Goal: Task Accomplishment & Management: Complete application form

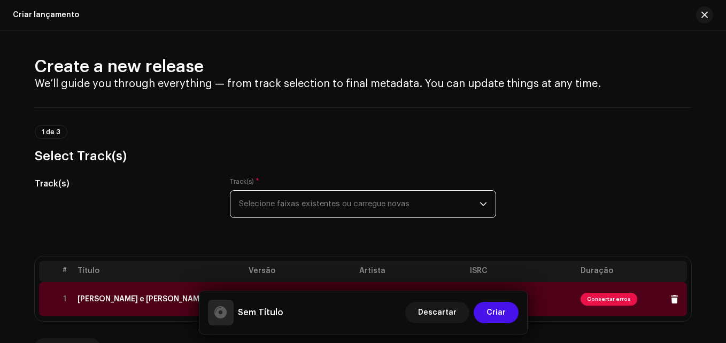
scroll to position [153, 0]
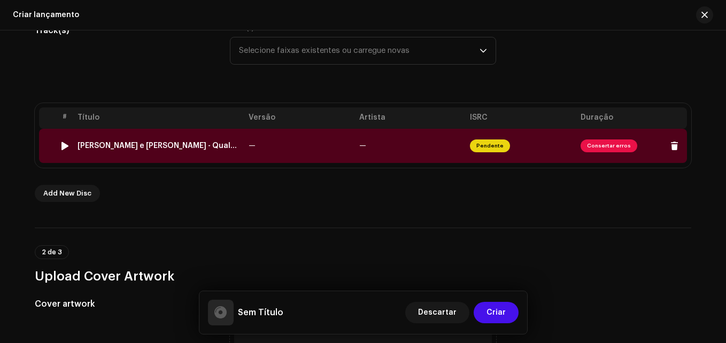
click at [221, 149] on div "[PERSON_NAME] e [PERSON_NAME] - Qualquer Jeito - Especial 1988 - 4K ULTRA HD.wav" at bounding box center [159, 146] width 162 height 9
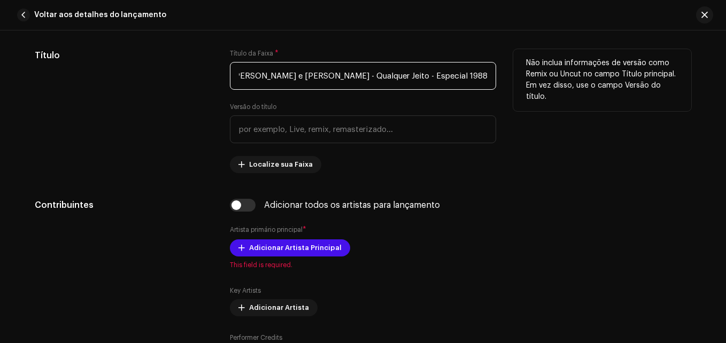
scroll to position [0, 0]
drag, startPoint x: 484, startPoint y: 76, endPoint x: 184, endPoint y: 80, distance: 299.9
click at [184, 80] on div "Título Título da Faixa * [PERSON_NAME] e [PERSON_NAME] - Qualquer Jeito - Espec…" at bounding box center [363, 111] width 656 height 124
type input "HD.wav"
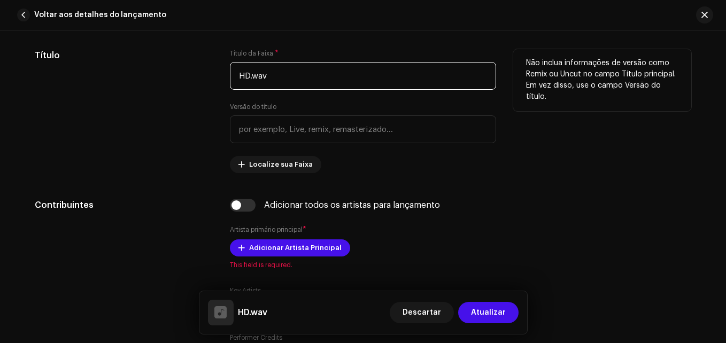
drag, startPoint x: 320, startPoint y: 72, endPoint x: 130, endPoint y: 83, distance: 190.1
click at [130, 83] on div "Título Título da Faixa * HD.wav Versão do título Localize sua Faixa Não inclua …" at bounding box center [363, 111] width 656 height 124
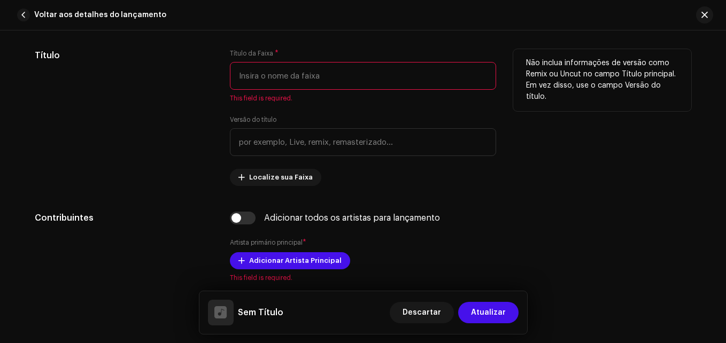
click at [311, 87] on input "text" at bounding box center [363, 76] width 266 height 28
paste input "Kátia Qualquer Jeito(Ao Vivo 1988)"
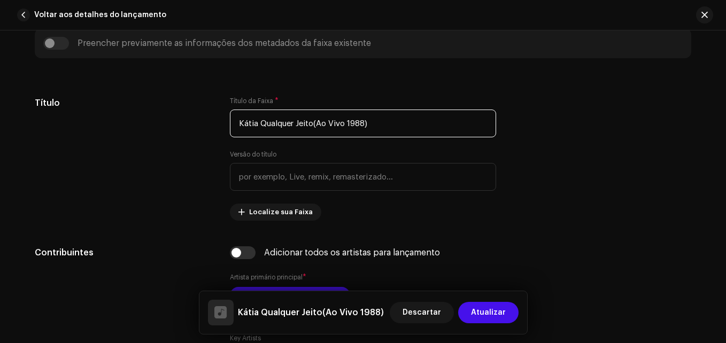
scroll to position [436, 0]
type input "Kátia Qualquer Jeito(Ao Vivo 1988)"
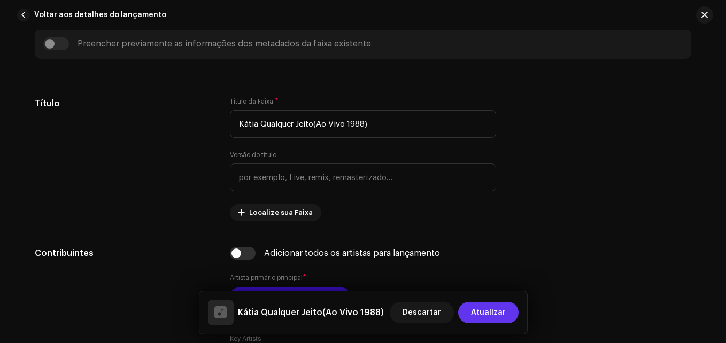
click at [488, 309] on span "Atualizar" at bounding box center [488, 312] width 35 height 21
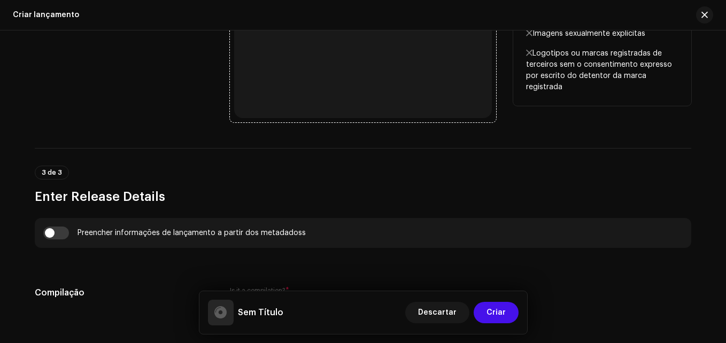
scroll to position [594, 0]
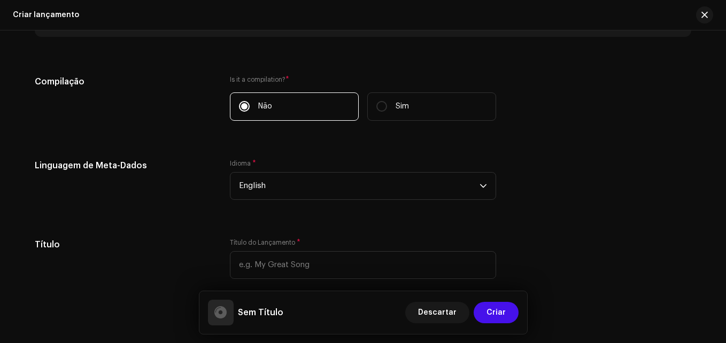
scroll to position [816, 0]
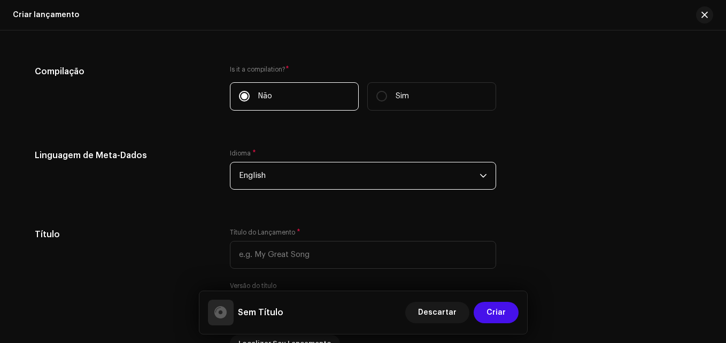
click at [306, 171] on span "English" at bounding box center [359, 175] width 241 height 27
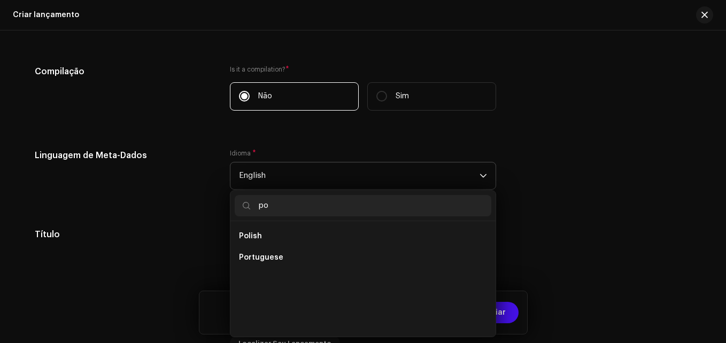
scroll to position [0, 0]
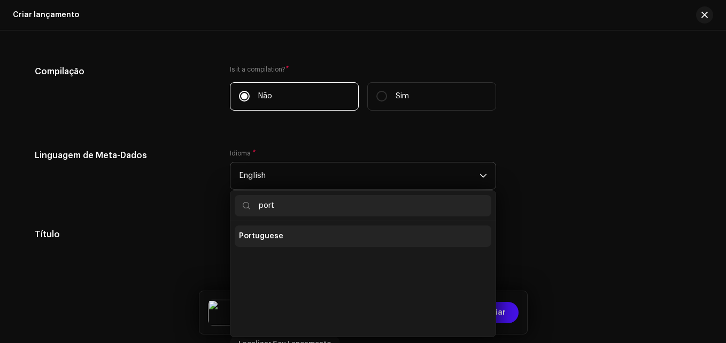
type input "port"
click at [290, 238] on li "Portuguese" at bounding box center [363, 236] width 257 height 21
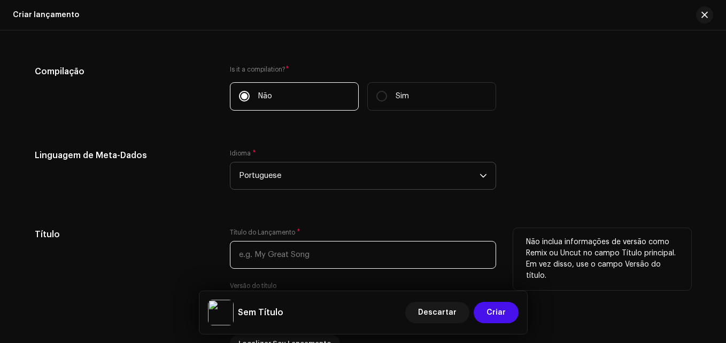
click at [304, 256] on input "text" at bounding box center [363, 255] width 266 height 28
paste input "Kátia Qualquer Jeito(Ao Vivo 1988)"
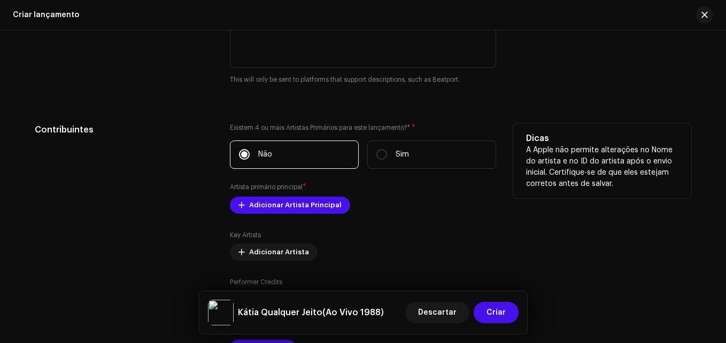
scroll to position [1201, 0]
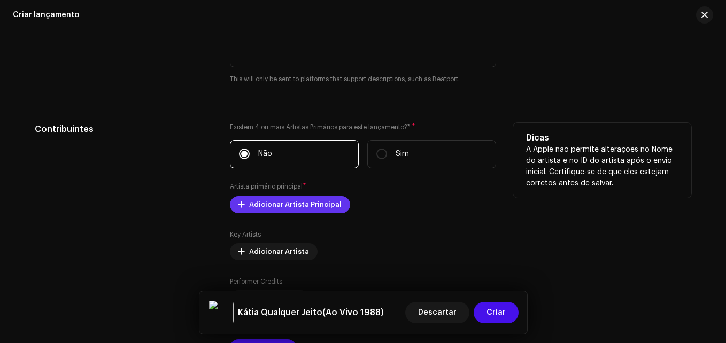
type input "Kátia Qualquer Jeito(Ao Vivo 1988)"
click at [282, 208] on span "Adicionar Artista Principal" at bounding box center [295, 204] width 92 height 21
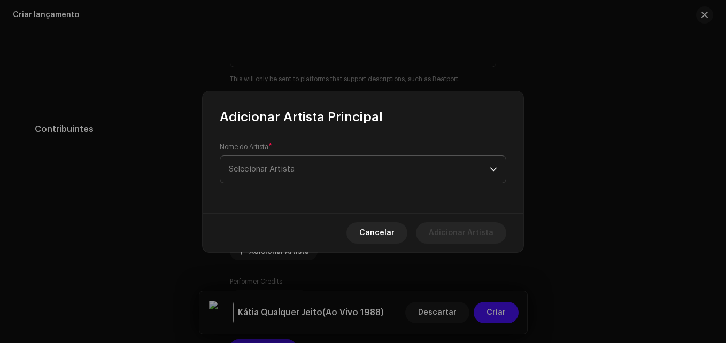
click at [288, 169] on span "Selecionar Artista" at bounding box center [262, 169] width 66 height 8
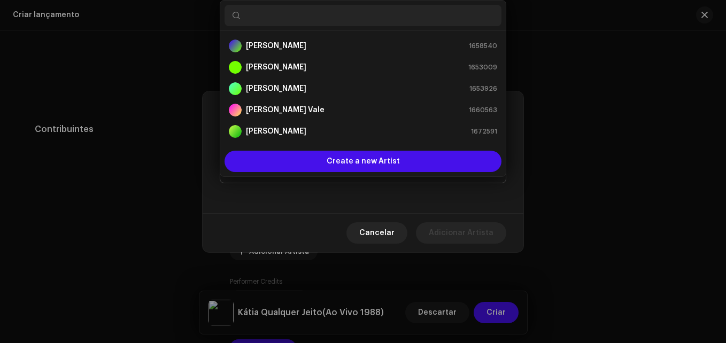
click at [288, 169] on div "Create a new Artist" at bounding box center [363, 161] width 277 height 21
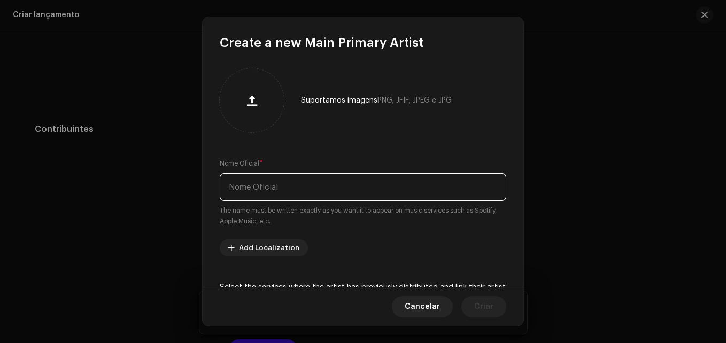
click at [283, 176] on input "text" at bounding box center [363, 187] width 287 height 28
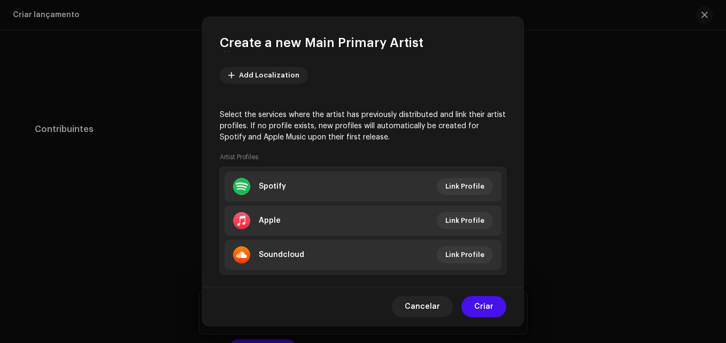
scroll to position [190, 0]
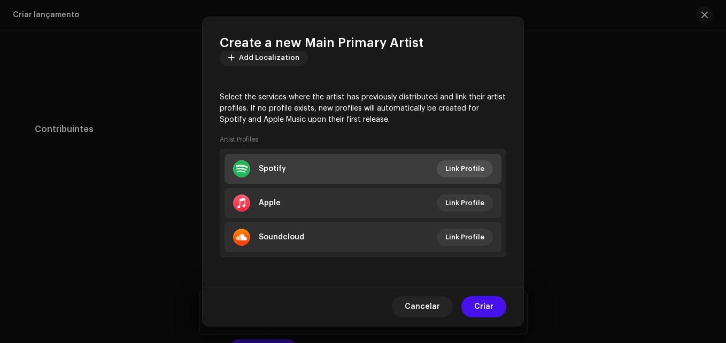
type input "Katia"
click at [463, 167] on span "Link Profile" at bounding box center [464, 168] width 39 height 21
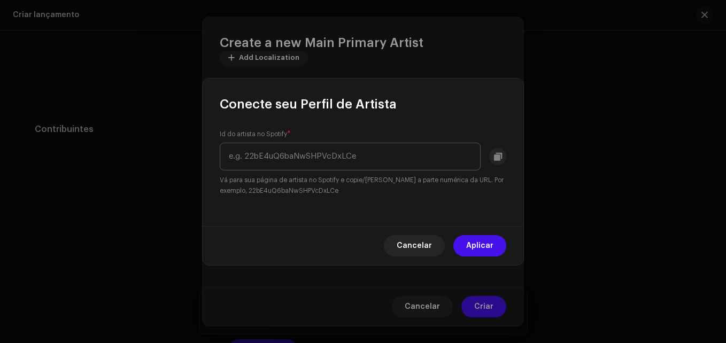
click at [340, 159] on input "text" at bounding box center [350, 157] width 261 height 28
click at [344, 161] on input "text" at bounding box center [350, 157] width 261 height 28
paste input "[URL][DOMAIN_NAME]"
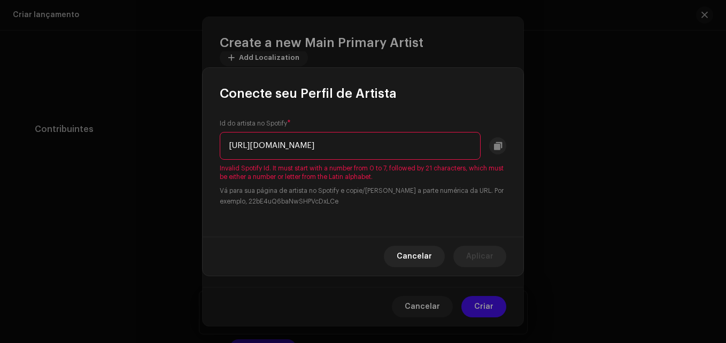
scroll to position [0, 128]
drag, startPoint x: 470, startPoint y: 147, endPoint x: 352, endPoint y: 146, distance: 118.1
click at [352, 146] on input "[URL][DOMAIN_NAME]" at bounding box center [350, 146] width 261 height 28
drag, startPoint x: 365, startPoint y: 145, endPoint x: 153, endPoint y: 155, distance: 211.9
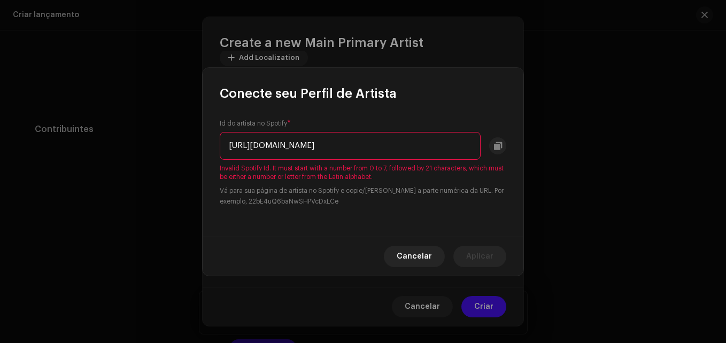
click at [153, 155] on div "Conecte seu Perfil de Artista Id do artista no Spotify * [URL][DOMAIN_NAME] Inv…" at bounding box center [363, 171] width 726 height 343
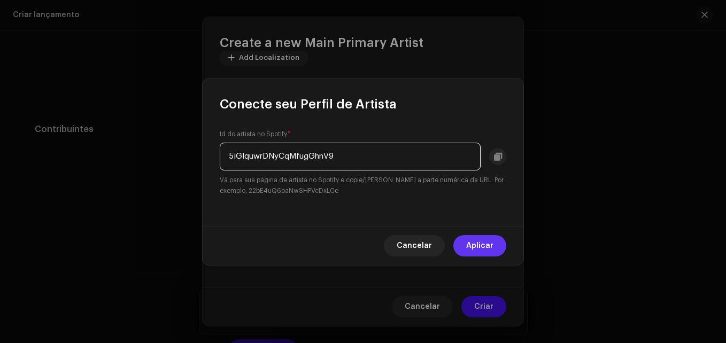
type input "5iGIquwrDNyCqMfugGhnV9"
click at [480, 241] on span "Aplicar" at bounding box center [479, 245] width 27 height 21
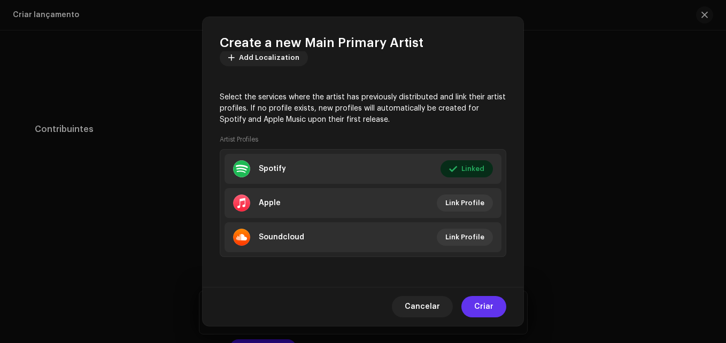
click at [494, 307] on button "Criar" at bounding box center [483, 306] width 45 height 21
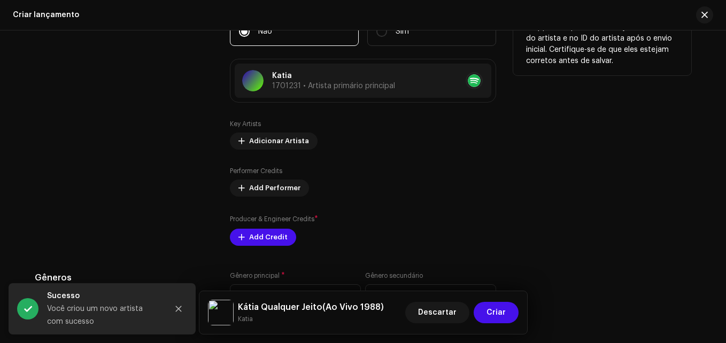
scroll to position [1323, 0]
click at [260, 231] on span "Add Credit" at bounding box center [268, 236] width 38 height 21
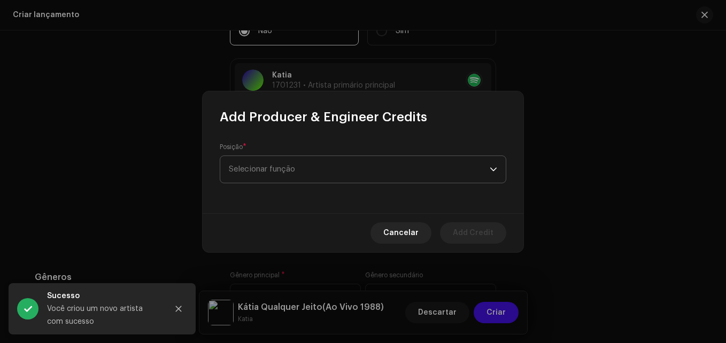
click at [288, 166] on span "Selecionar função" at bounding box center [359, 169] width 261 height 27
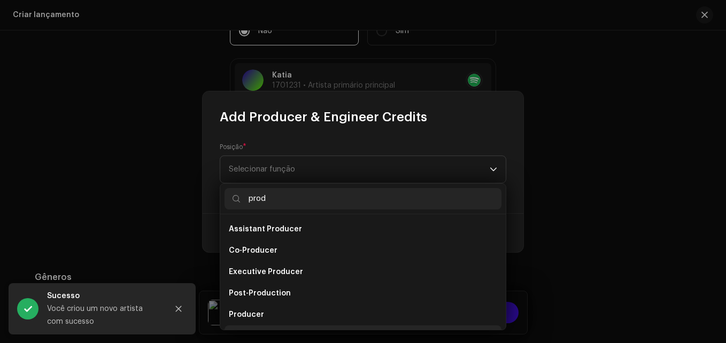
scroll to position [17, 0]
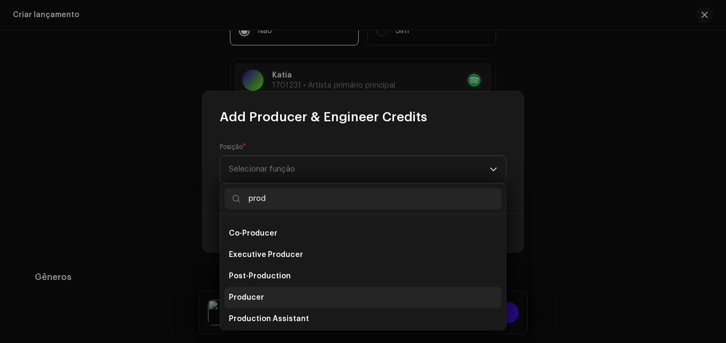
type input "prod"
click at [281, 296] on li "Producer" at bounding box center [363, 297] width 277 height 21
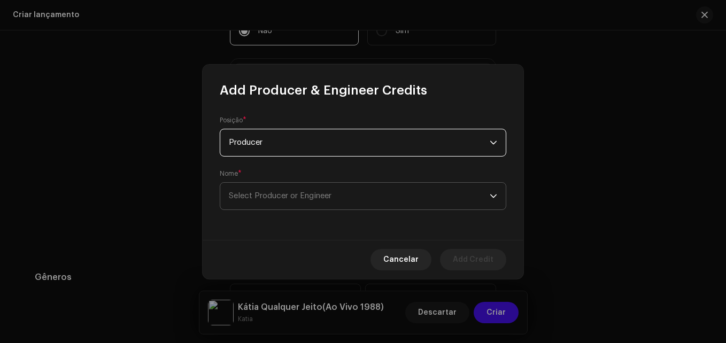
click at [313, 204] on span "Select Producer or Engineer" at bounding box center [359, 196] width 261 height 27
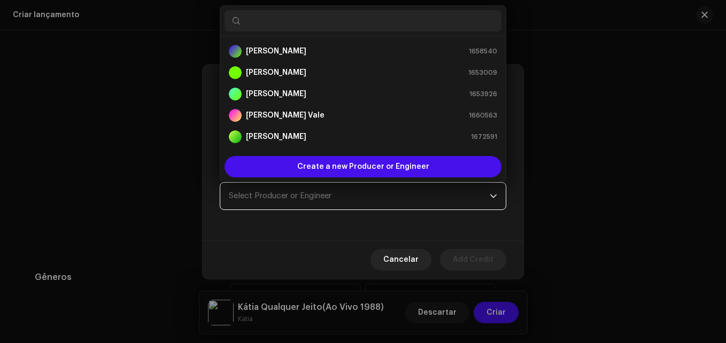
click at [313, 204] on span "Select Producer or Engineer" at bounding box center [359, 196] width 261 height 27
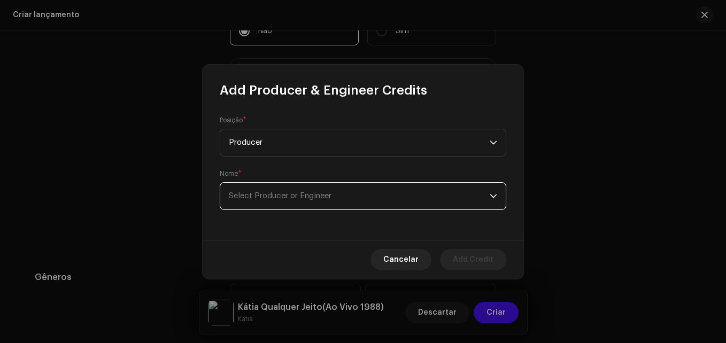
click at [313, 195] on span "Select Producer or Engineer" at bounding box center [280, 196] width 103 height 8
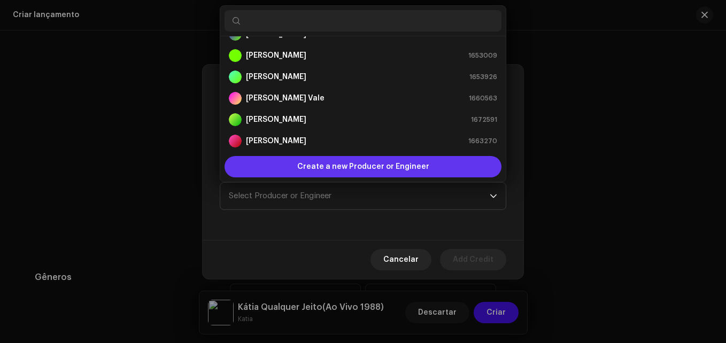
click at [297, 174] on div "Create a new Producer or Engineer" at bounding box center [363, 166] width 277 height 21
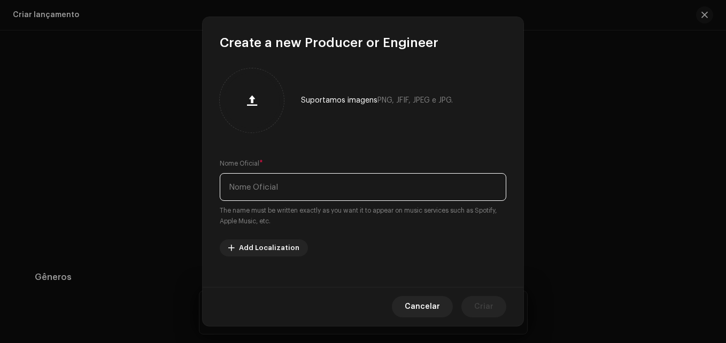
click at [289, 187] on input "text" at bounding box center [363, 187] width 287 height 28
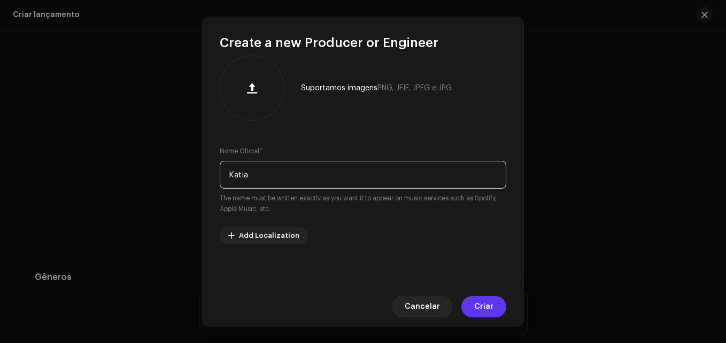
type input "Katia"
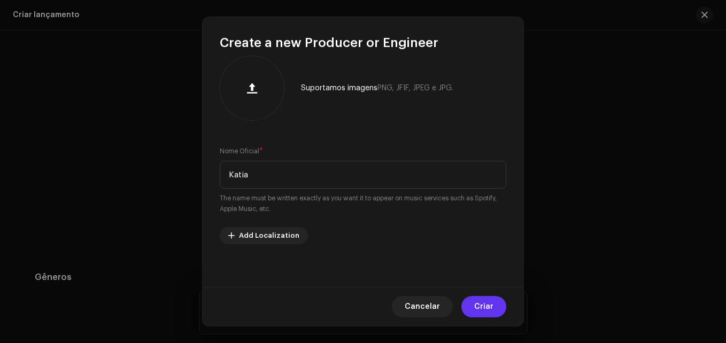
click at [466, 304] on button "Criar" at bounding box center [483, 306] width 45 height 21
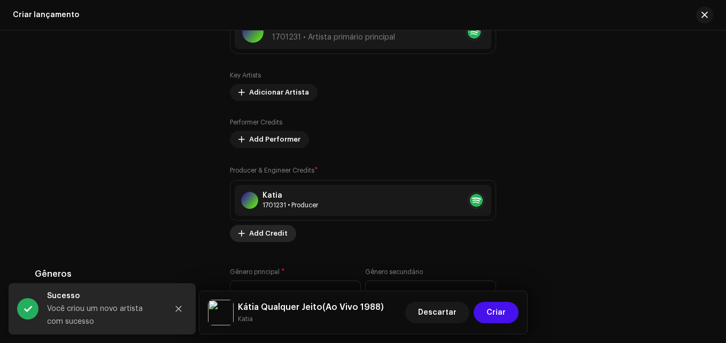
scroll to position [1385, 0]
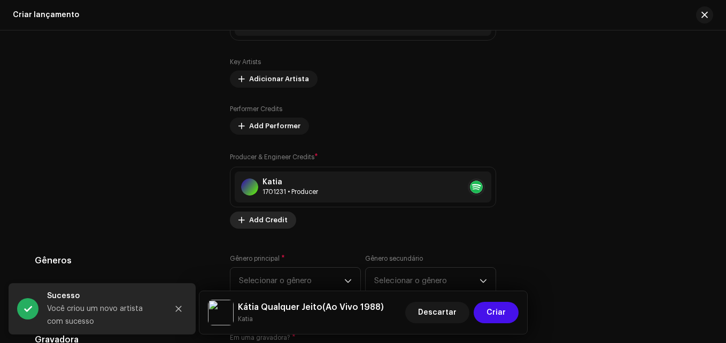
click at [251, 223] on span "Add Credit" at bounding box center [268, 220] width 38 height 21
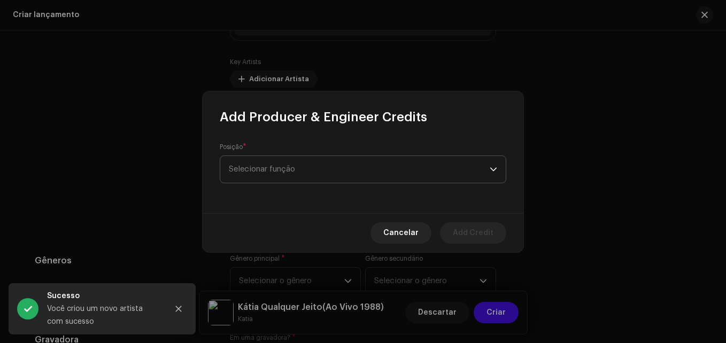
click at [308, 177] on span "Selecionar função" at bounding box center [359, 169] width 261 height 27
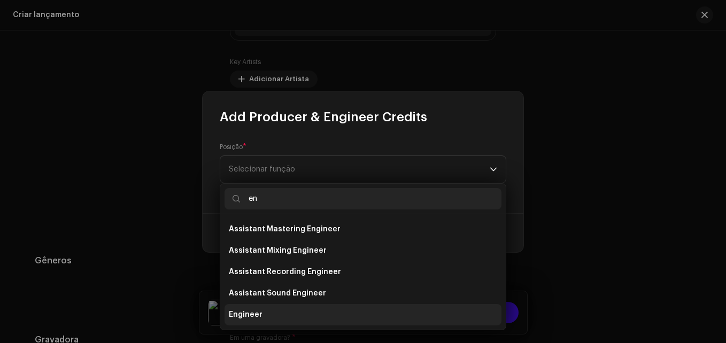
type input "en"
click at [252, 311] on span "Engineer" at bounding box center [246, 314] width 34 height 11
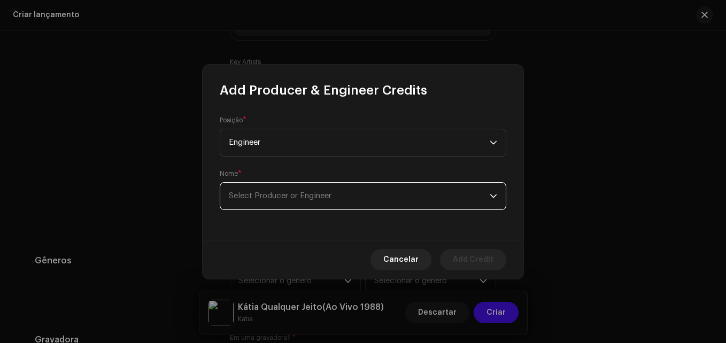
click at [288, 199] on span "Select Producer or Engineer" at bounding box center [280, 196] width 103 height 8
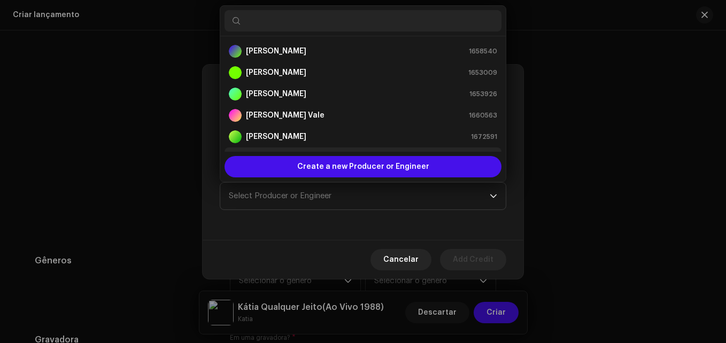
scroll to position [17, 0]
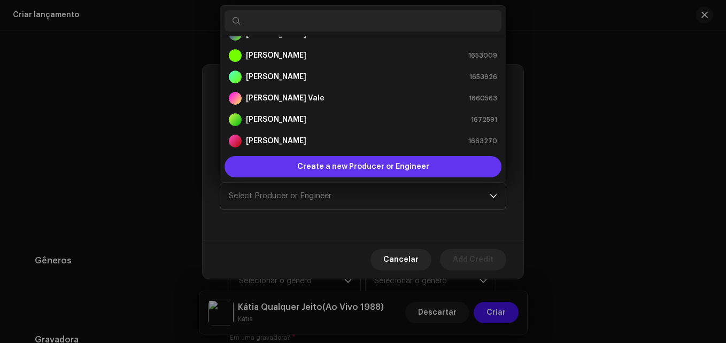
click at [307, 164] on span "Create a new Producer or Engineer" at bounding box center [363, 166] width 132 height 21
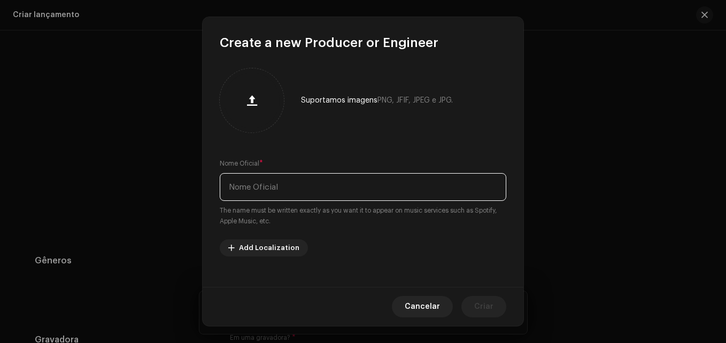
click at [304, 199] on input "text" at bounding box center [363, 187] width 287 height 28
type input "Katia"
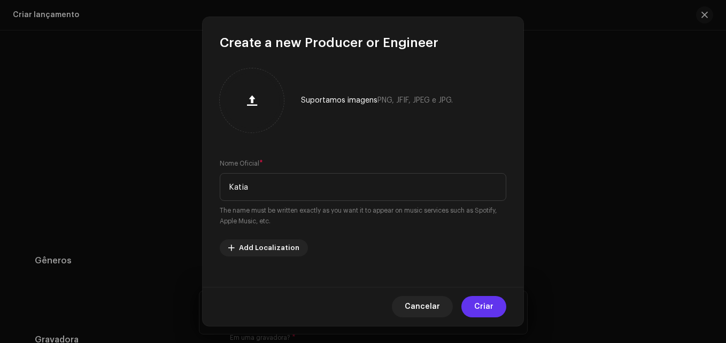
click at [480, 307] on span "Criar" at bounding box center [483, 306] width 19 height 21
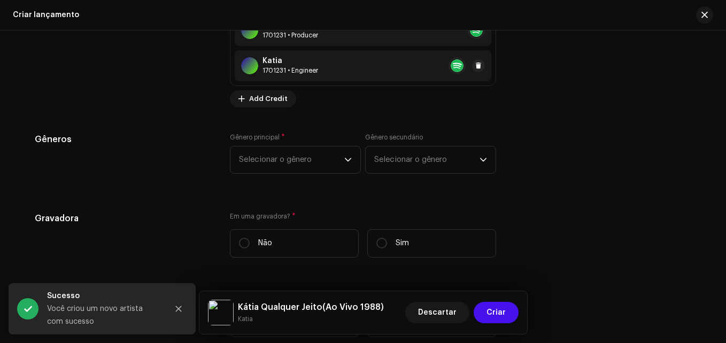
scroll to position [1560, 0]
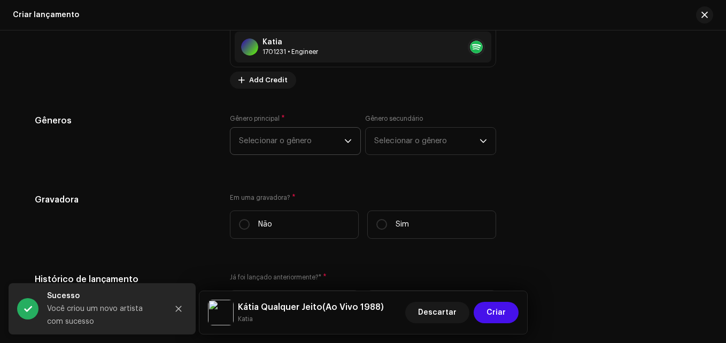
click at [308, 136] on span "Selecionar o gênero" at bounding box center [291, 141] width 105 height 27
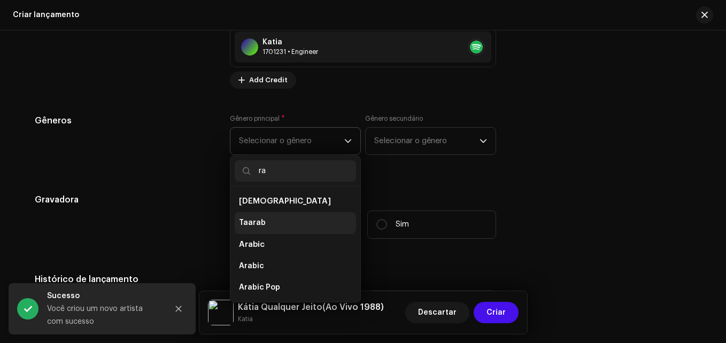
type input "r"
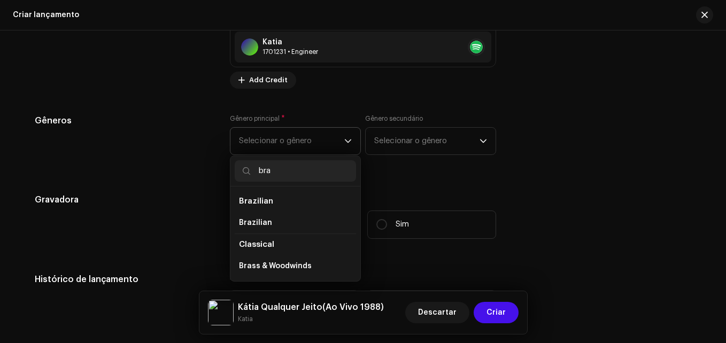
type input "bra"
click at [301, 212] on li "Brazilian" at bounding box center [295, 222] width 121 height 21
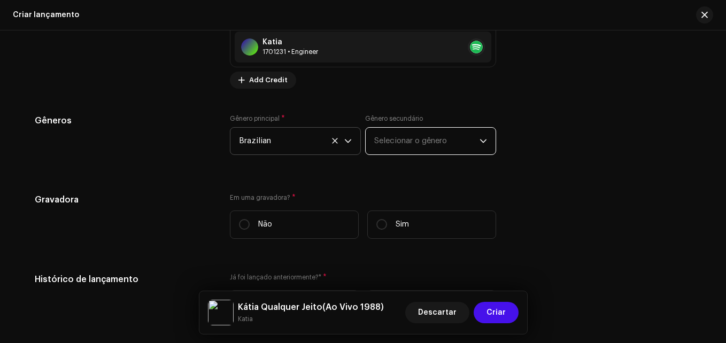
click at [414, 148] on span "Selecionar o gênero" at bounding box center [426, 141] width 105 height 27
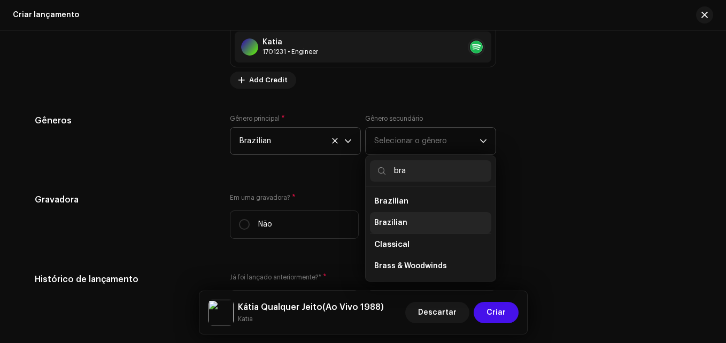
type input "bra"
click at [415, 221] on li "Brazilian" at bounding box center [430, 222] width 121 height 21
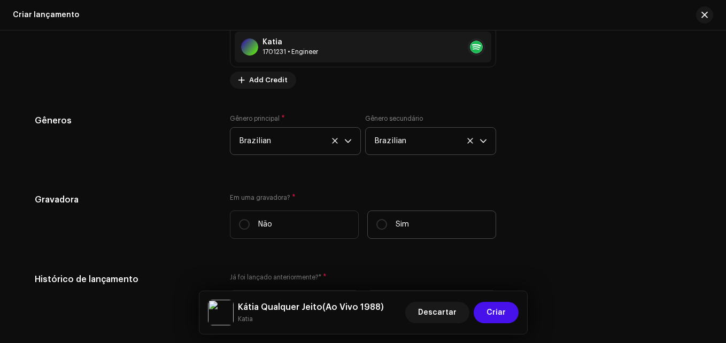
click at [369, 222] on label "Sim" at bounding box center [431, 225] width 129 height 28
click at [376, 222] on input "Sim" at bounding box center [381, 224] width 11 height 11
radio input "true"
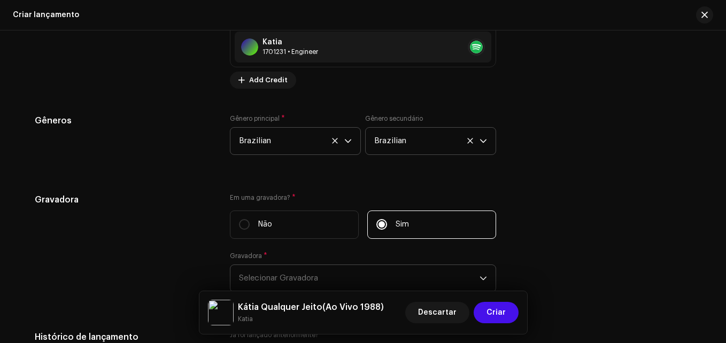
click at [348, 283] on span "Selecionar Gravadora" at bounding box center [359, 278] width 241 height 27
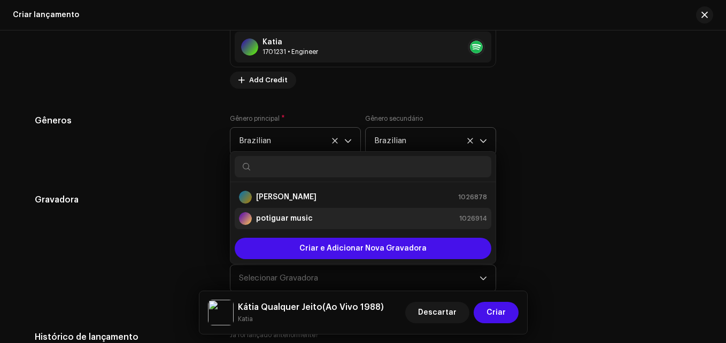
click at [304, 216] on strong "potiguar music" at bounding box center [284, 218] width 57 height 11
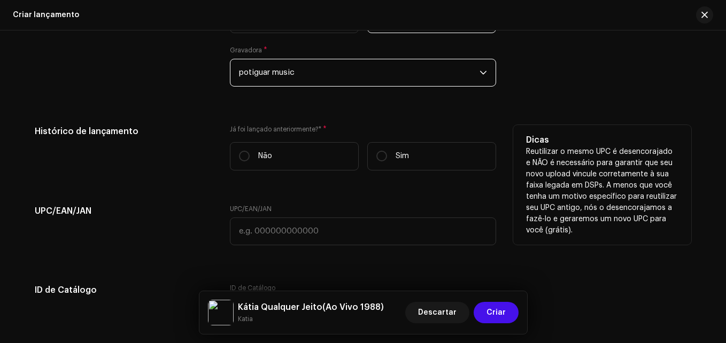
scroll to position [1767, 0]
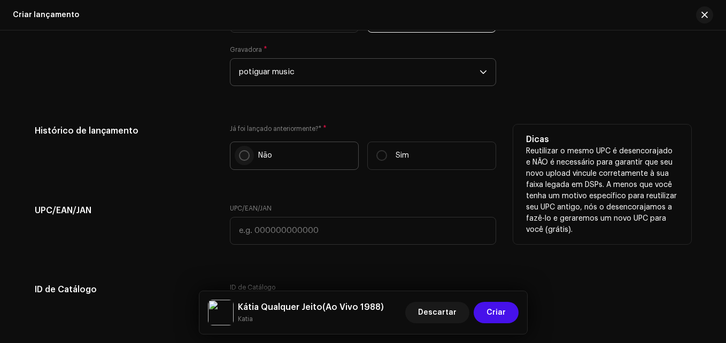
click at [241, 159] on input "Não" at bounding box center [244, 155] width 11 height 11
radio input "true"
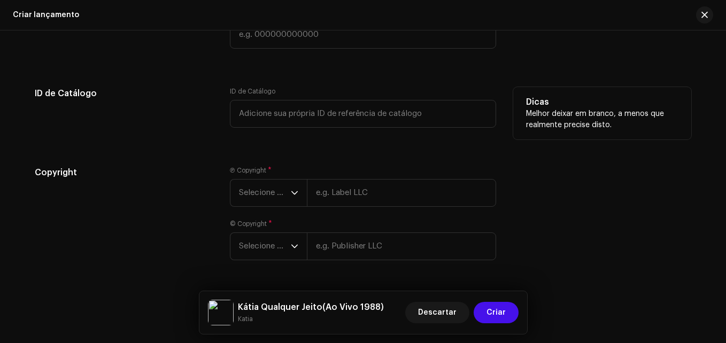
scroll to position [1995, 0]
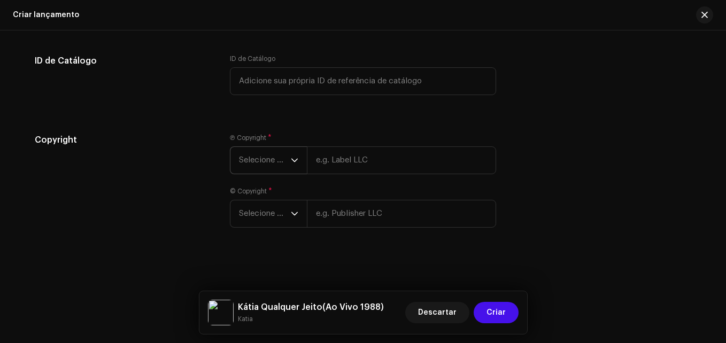
click at [265, 158] on span "Selecione o ano" at bounding box center [265, 160] width 52 height 27
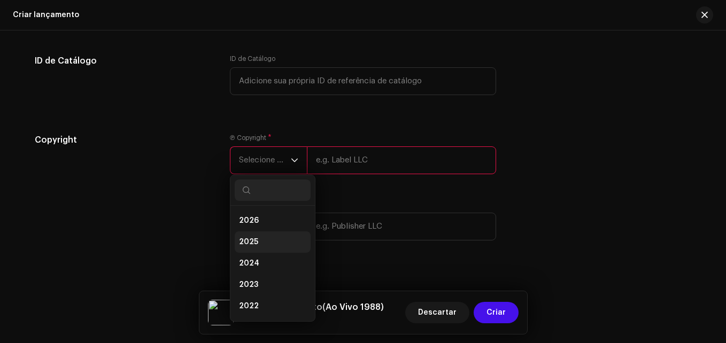
click at [270, 239] on li "2025" at bounding box center [273, 241] width 76 height 21
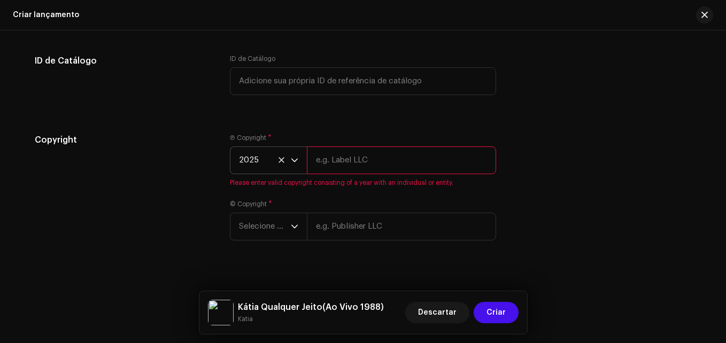
click at [383, 153] on input "text" at bounding box center [401, 160] width 189 height 28
type input "The flame of music"
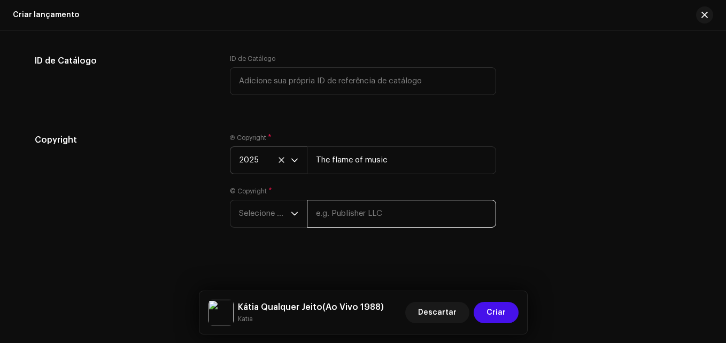
click at [376, 214] on input "text" at bounding box center [401, 214] width 189 height 28
type input "The flame of music"
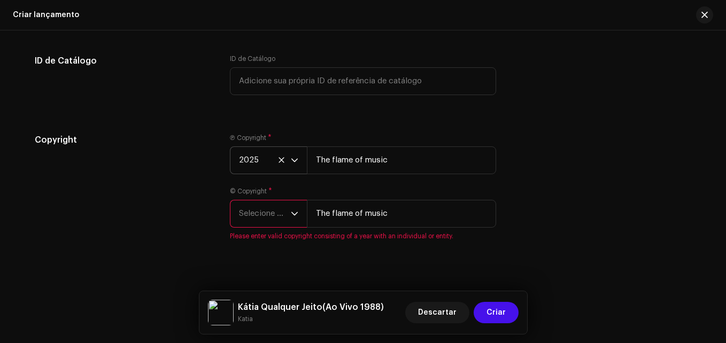
click at [271, 212] on span "Selecione o ano" at bounding box center [265, 213] width 52 height 27
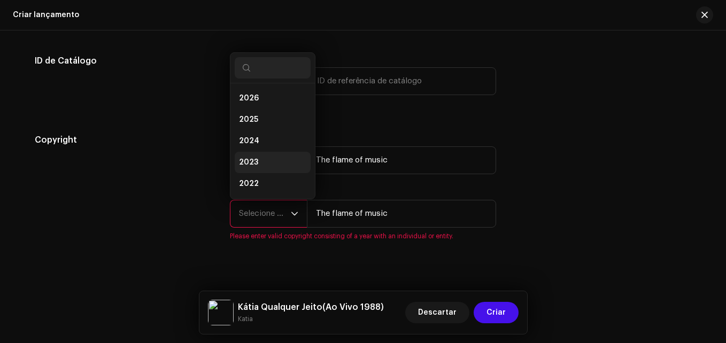
scroll to position [17, 0]
click at [255, 104] on span "2025" at bounding box center [248, 102] width 19 height 11
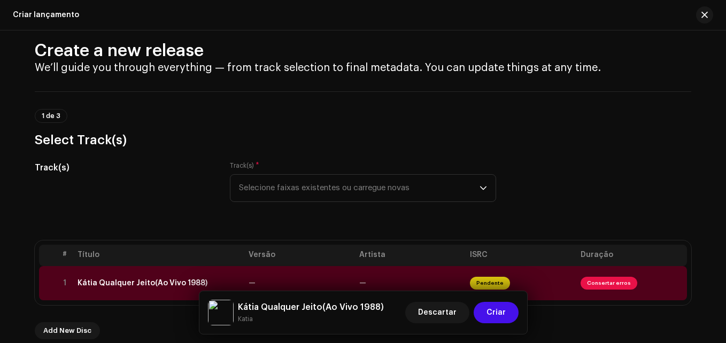
scroll to position [0, 0]
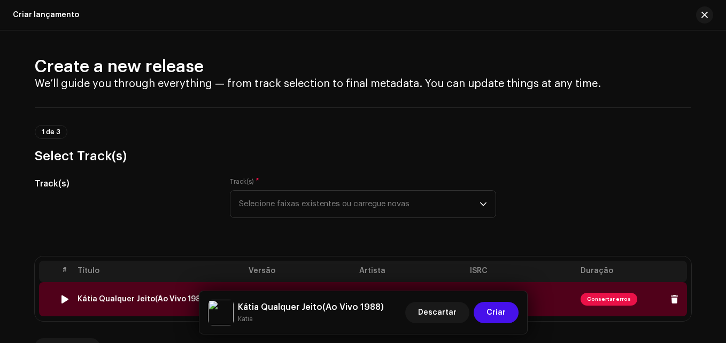
click at [148, 304] on td "Kátia Qualquer Jeito(Ao Vivo 1988)" at bounding box center [158, 299] width 171 height 34
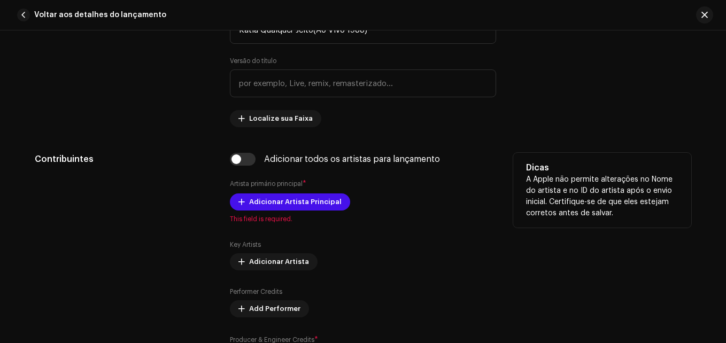
scroll to position [531, 0]
click at [243, 160] on input "checkbox" at bounding box center [243, 158] width 26 height 13
checkbox input "true"
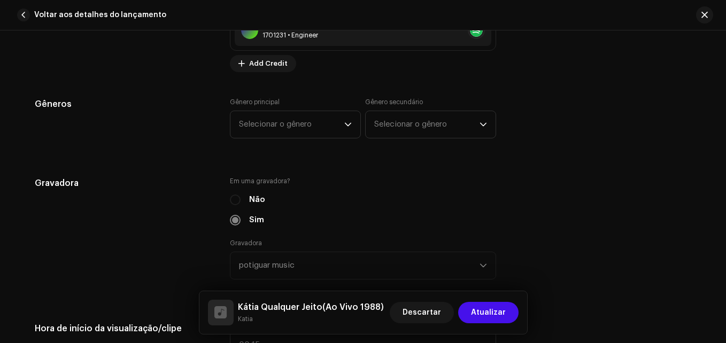
scroll to position [990, 0]
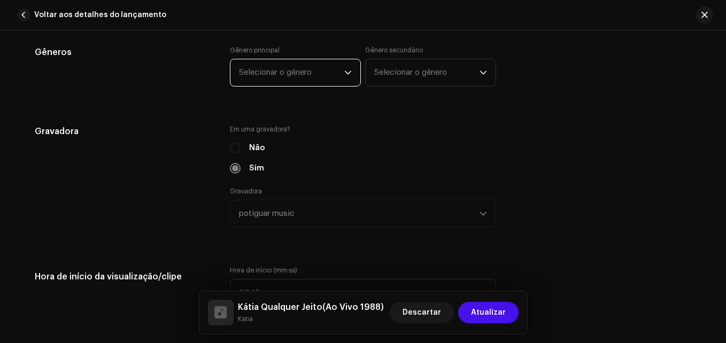
click at [274, 77] on span "Selecionar o gênero" at bounding box center [291, 72] width 105 height 27
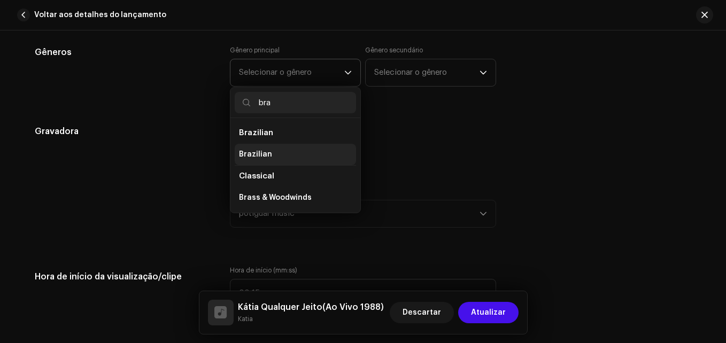
type input "bra"
click at [268, 149] on li "Brazilian" at bounding box center [295, 154] width 121 height 21
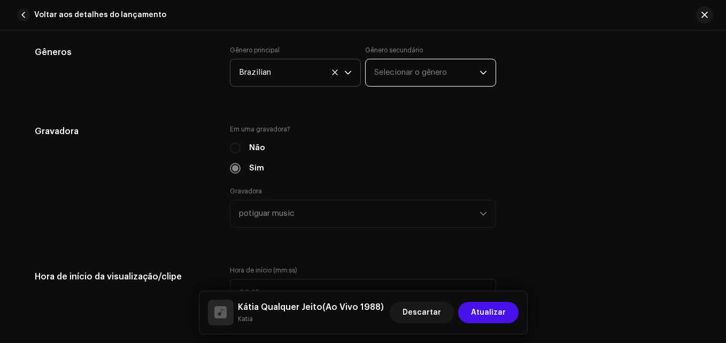
click at [409, 67] on span "Selecionar o gênero" at bounding box center [426, 72] width 105 height 27
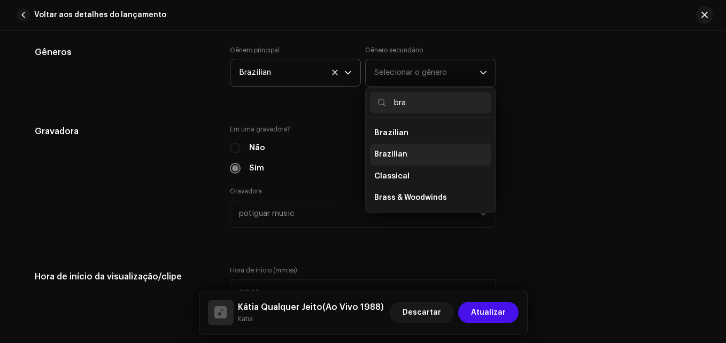
type input "bra"
click at [393, 153] on span "Brazilian" at bounding box center [390, 154] width 33 height 11
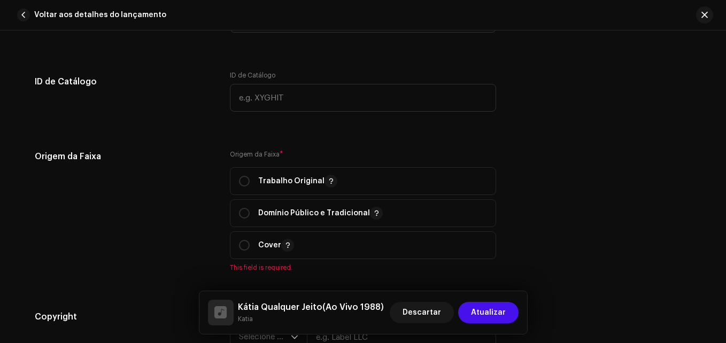
scroll to position [1267, 0]
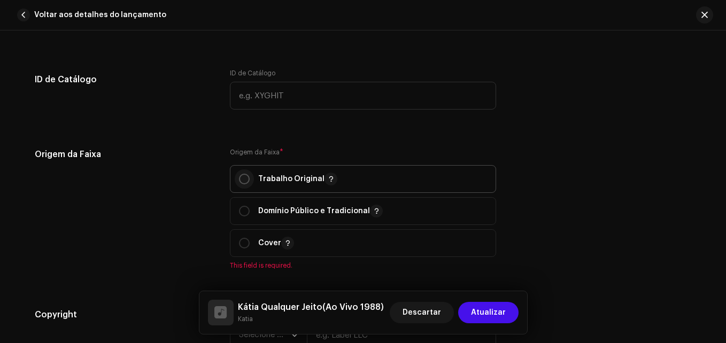
click at [245, 174] on input "radio" at bounding box center [244, 179] width 11 height 11
radio input "true"
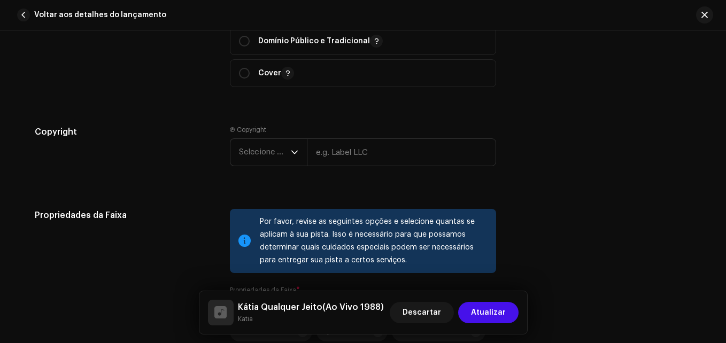
scroll to position [1473, 0]
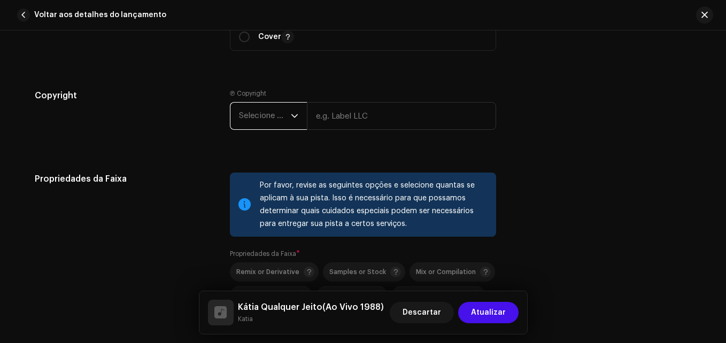
click at [261, 126] on span "Selecione o ano" at bounding box center [265, 116] width 52 height 27
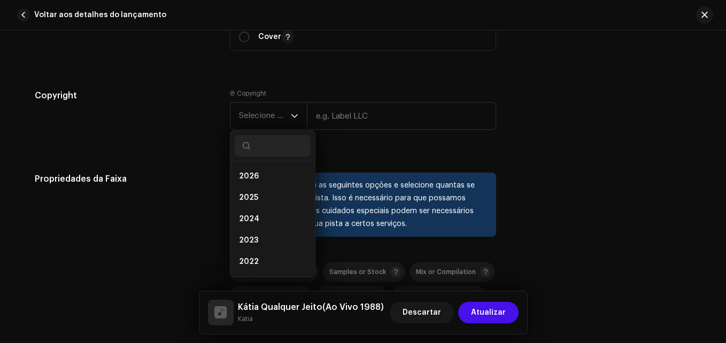
drag, startPoint x: 269, startPoint y: 196, endPoint x: 361, endPoint y: 134, distance: 110.5
click at [361, 134] on re-m-copyright "Selecione o ano 2026 2025 2024 2023 2022 2021 2020 2019 2018 2017 2016 2015" at bounding box center [363, 118] width 266 height 32
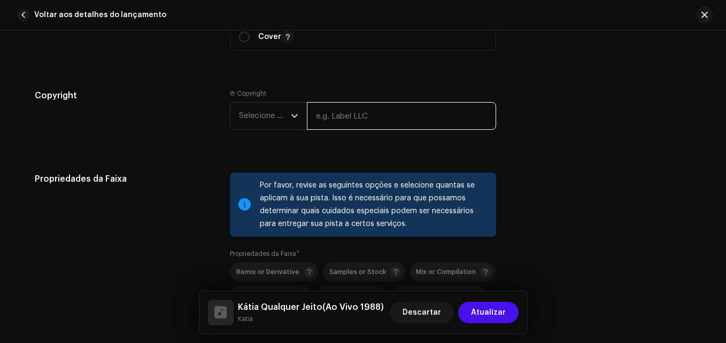
click at [361, 116] on input "text" at bounding box center [401, 116] width 189 height 28
type input "The flame of music"
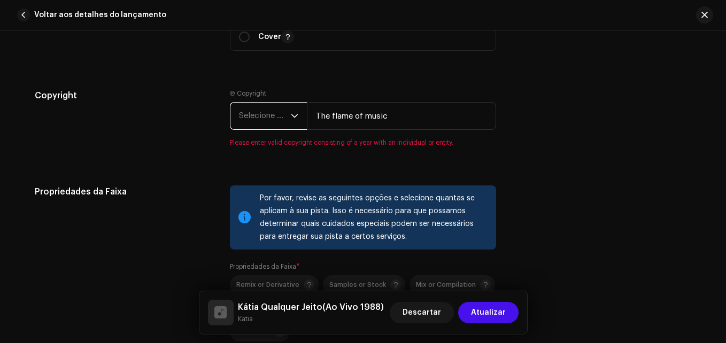
click at [270, 126] on span "Selecione o ano" at bounding box center [265, 116] width 52 height 27
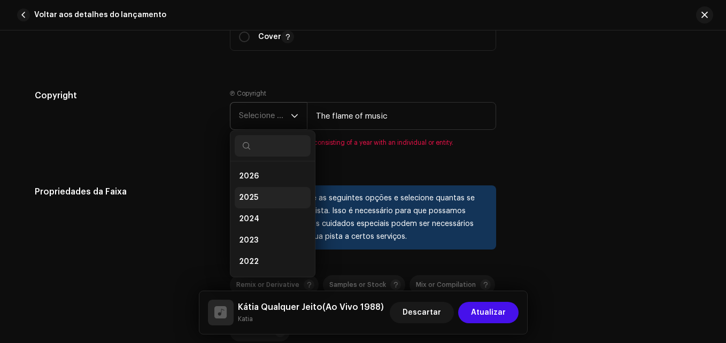
click at [264, 195] on li "2025" at bounding box center [273, 197] width 76 height 21
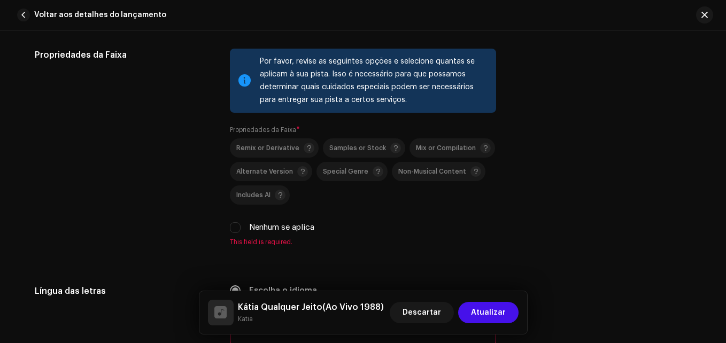
scroll to position [1612, 0]
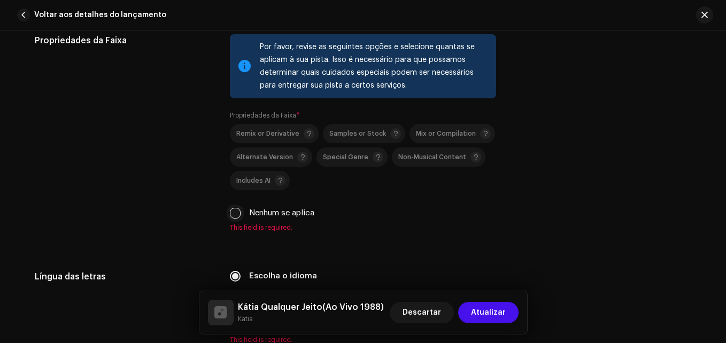
click at [232, 215] on input "Nenhum se aplica" at bounding box center [235, 213] width 11 height 11
checkbox input "true"
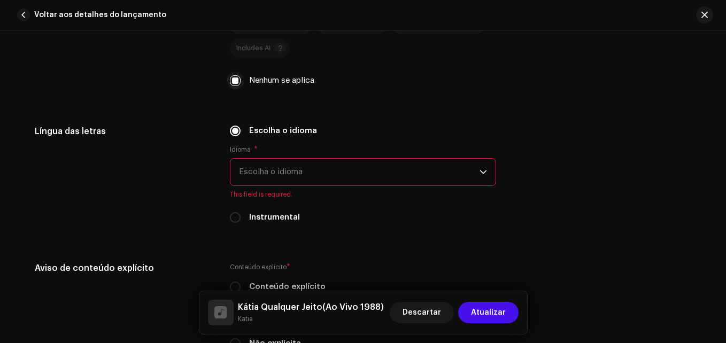
scroll to position [1770, 0]
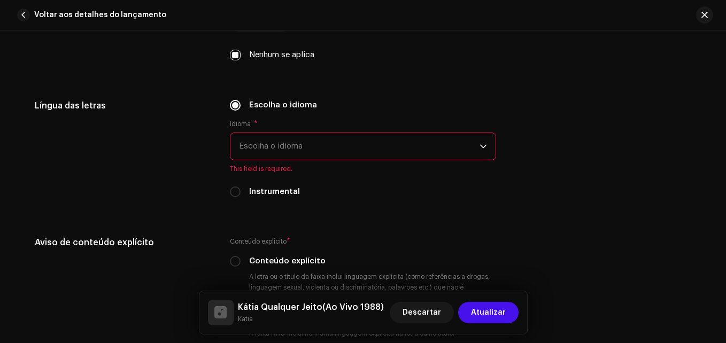
click at [313, 148] on span "Escolha o idioma" at bounding box center [359, 146] width 241 height 27
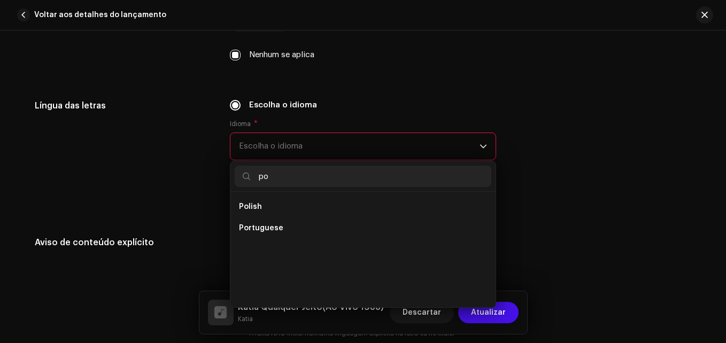
scroll to position [0, 0]
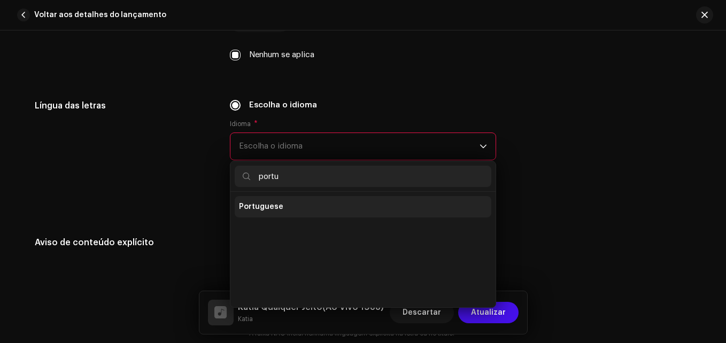
type input "portu"
click at [306, 205] on li "Portuguese" at bounding box center [363, 206] width 257 height 21
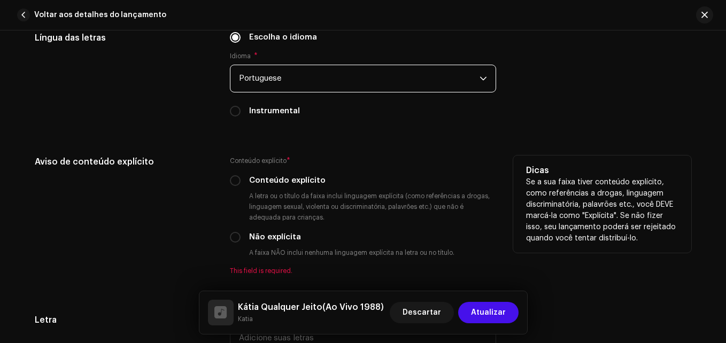
scroll to position [1838, 0]
click at [236, 238] on input "Não explícita" at bounding box center [235, 236] width 11 height 11
radio input "true"
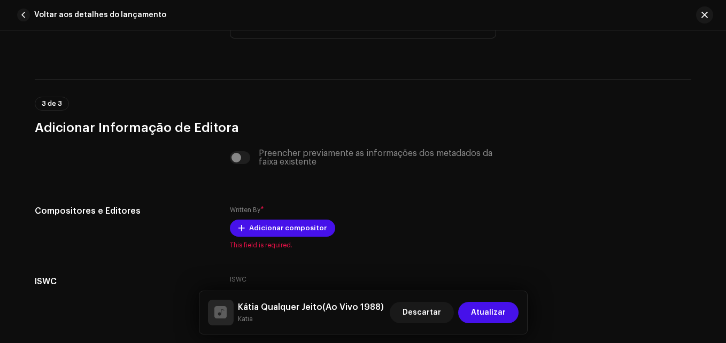
scroll to position [2153, 0]
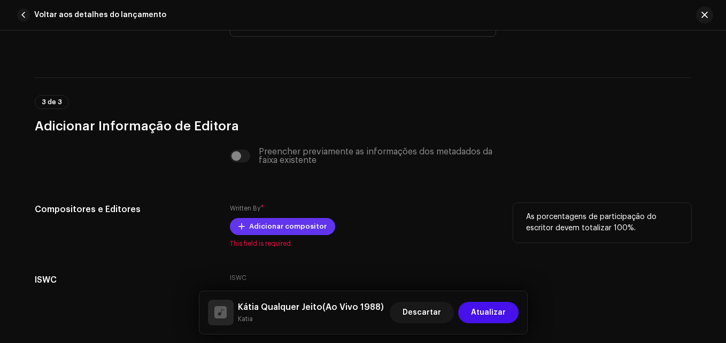
click at [279, 222] on span "Adicionar compositor" at bounding box center [288, 226] width 78 height 21
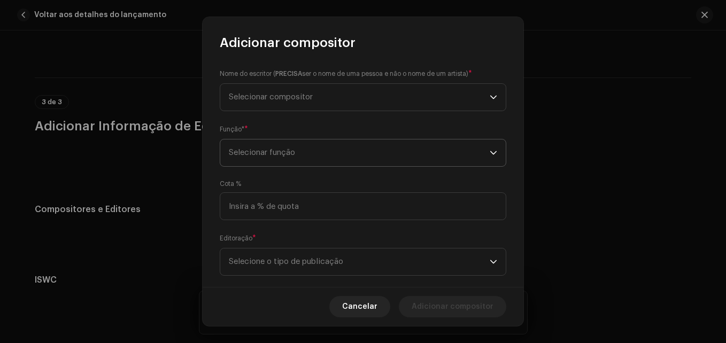
click at [319, 147] on span "Selecionar função" at bounding box center [359, 153] width 261 height 27
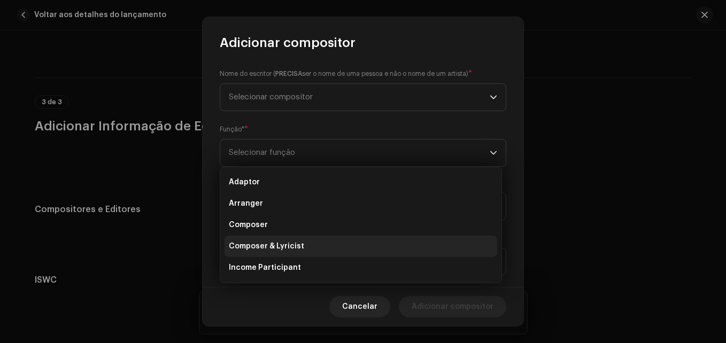
click at [304, 248] on li "Composer & Lyricist" at bounding box center [361, 246] width 273 height 21
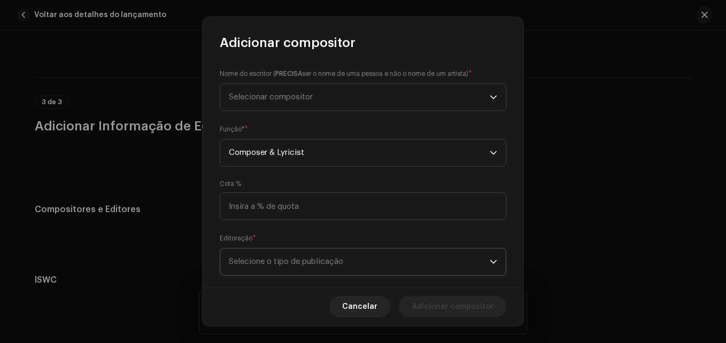
click at [326, 256] on span "Selecione o tipo de publicação" at bounding box center [359, 262] width 261 height 27
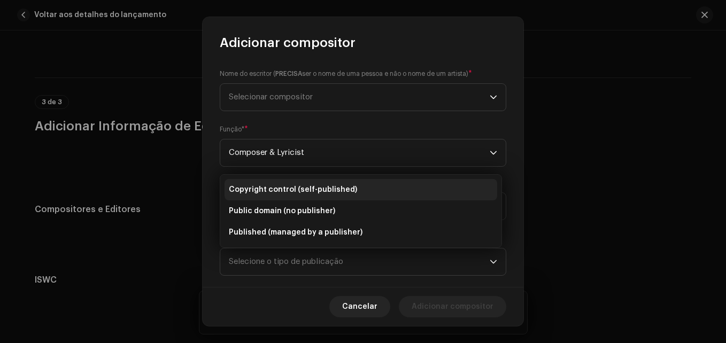
click at [316, 195] on span "Copyright control (self-published)" at bounding box center [293, 189] width 128 height 11
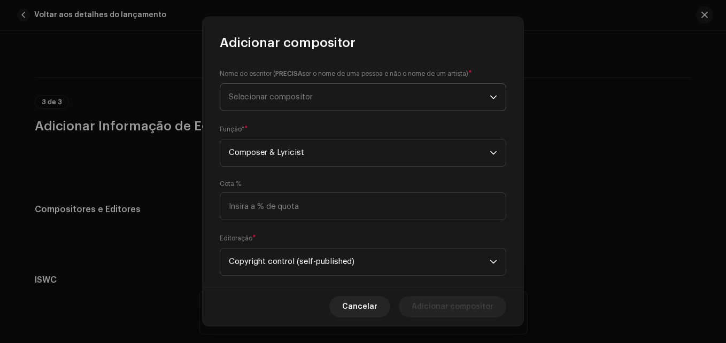
click at [323, 104] on span "Selecionar compositor" at bounding box center [359, 97] width 261 height 27
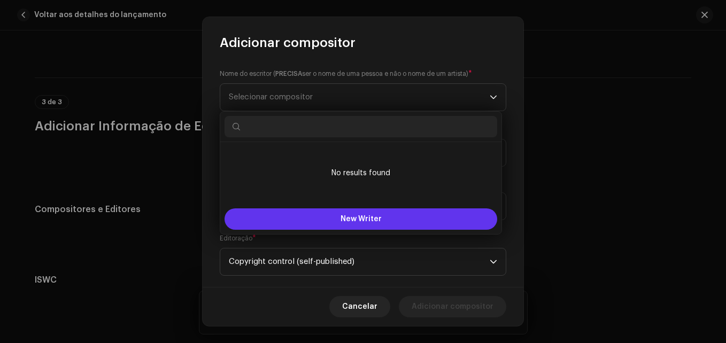
click at [309, 223] on button "New Writer" at bounding box center [361, 218] width 273 height 21
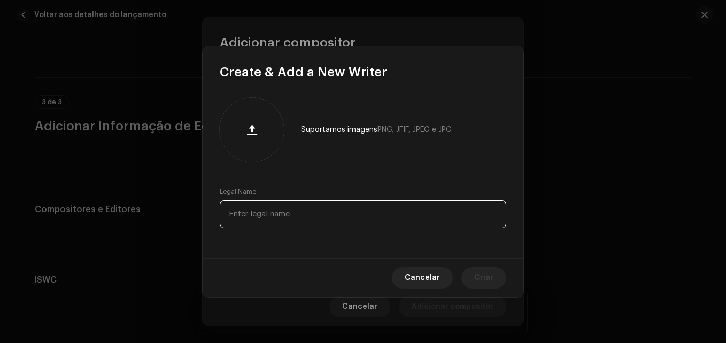
click at [287, 215] on input "text" at bounding box center [363, 214] width 287 height 28
paste input "[PERSON_NAME]"
click at [254, 214] on input "[PERSON_NAME]" at bounding box center [363, 214] width 287 height 28
click at [264, 214] on input "[PERSON_NAME]" at bounding box center [363, 214] width 287 height 28
type input "[PERSON_NAME]"
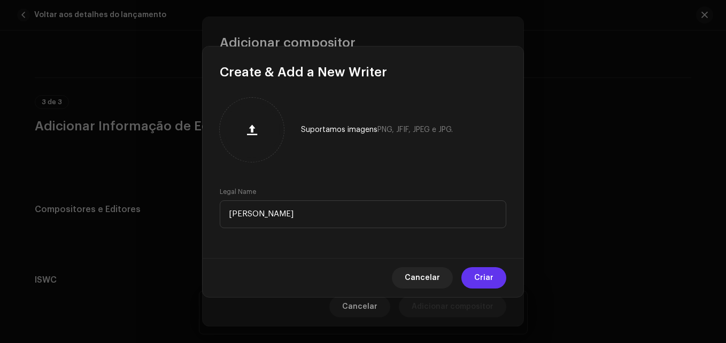
click at [473, 274] on button "Criar" at bounding box center [483, 277] width 45 height 21
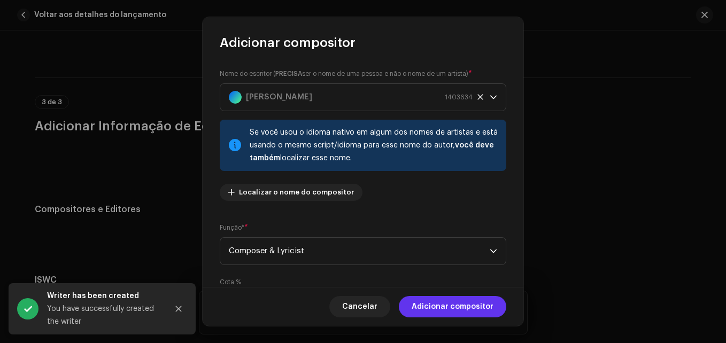
click at [446, 307] on span "Adicionar compositor" at bounding box center [453, 306] width 82 height 21
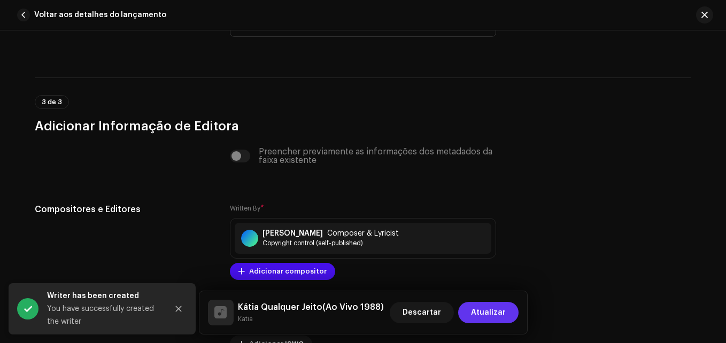
click at [495, 320] on span "Atualizar" at bounding box center [488, 312] width 35 height 21
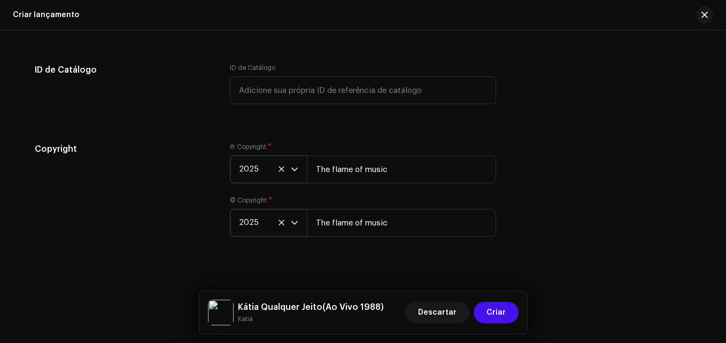
scroll to position [1986, 0]
click at [498, 308] on span "Criar" at bounding box center [495, 312] width 19 height 21
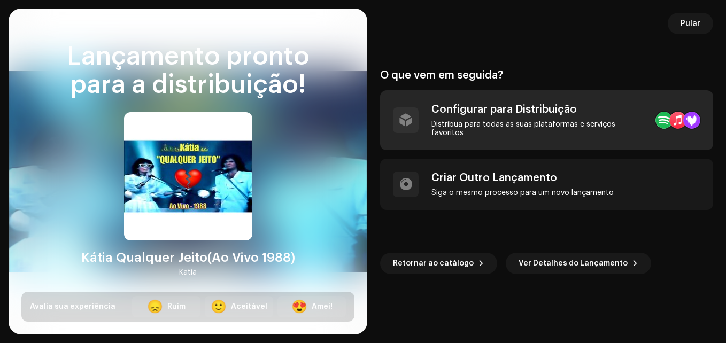
click at [562, 121] on div "Configurar para Distribuição Distribua para todas as suas plataformas e serviço…" at bounding box center [538, 120] width 215 height 34
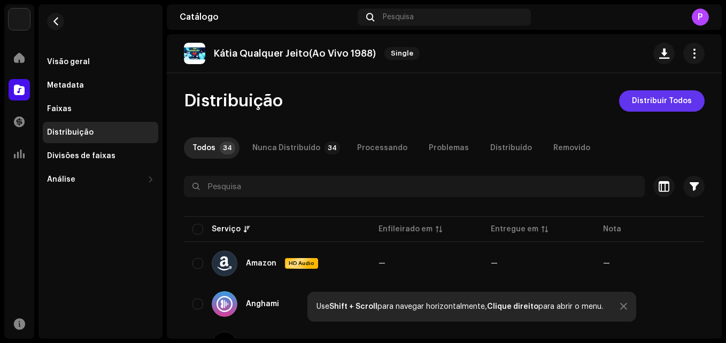
click at [645, 103] on span "Distribuir Todos" at bounding box center [662, 100] width 60 height 21
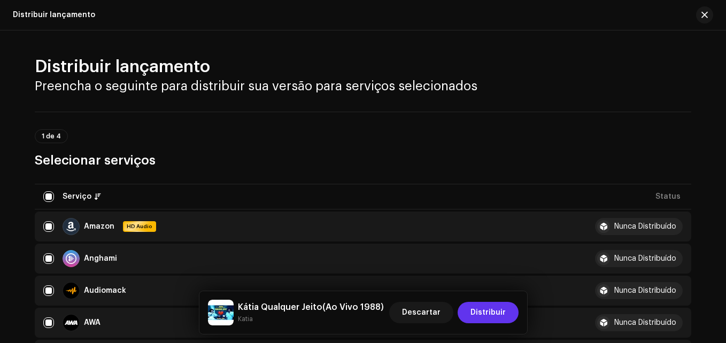
click at [496, 314] on span "Distribuir" at bounding box center [487, 312] width 35 height 21
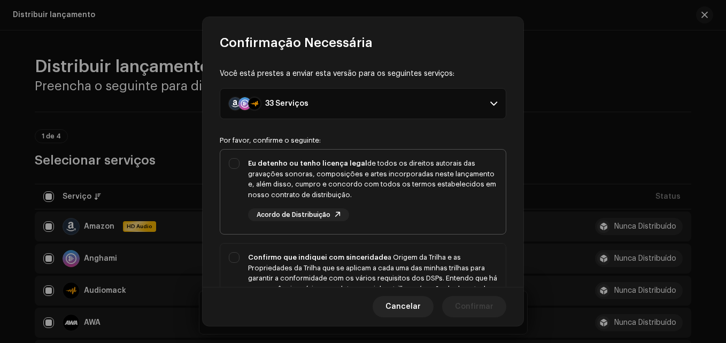
click at [233, 172] on div "Eu detenho ou tenho licença legal de todos os direitos autorais das gravações s…" at bounding box center [362, 190] width 285 height 80
checkbox input "true"
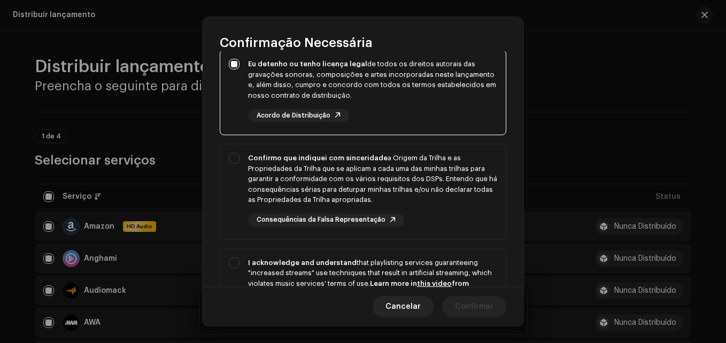
scroll to position [101, 0]
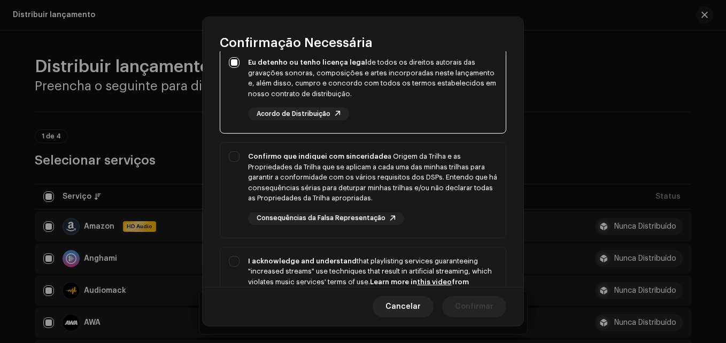
click at [233, 172] on div "Confirmo que indiquei com sinceridade a Origem da Trilha e as Propriedades da T…" at bounding box center [362, 188] width 285 height 91
checkbox input "true"
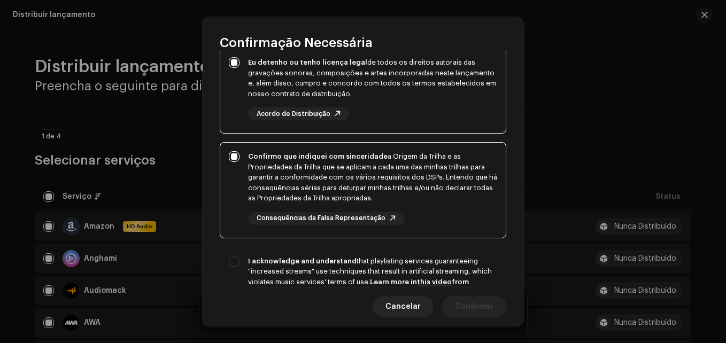
scroll to position [236, 0]
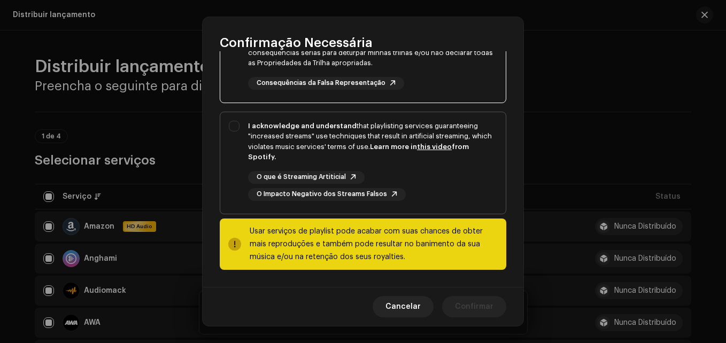
click at [234, 126] on div "I acknowledge and understand that playlisting services guaranteeing "increased …" at bounding box center [362, 160] width 285 height 97
checkbox input "true"
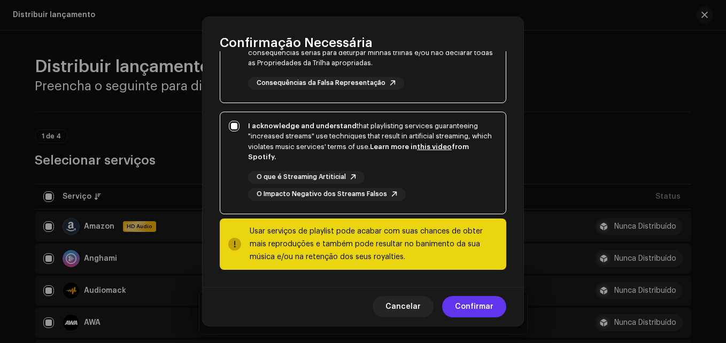
click at [486, 300] on span "Confirmar" at bounding box center [474, 306] width 38 height 21
